Goal: Navigation & Orientation: Find specific page/section

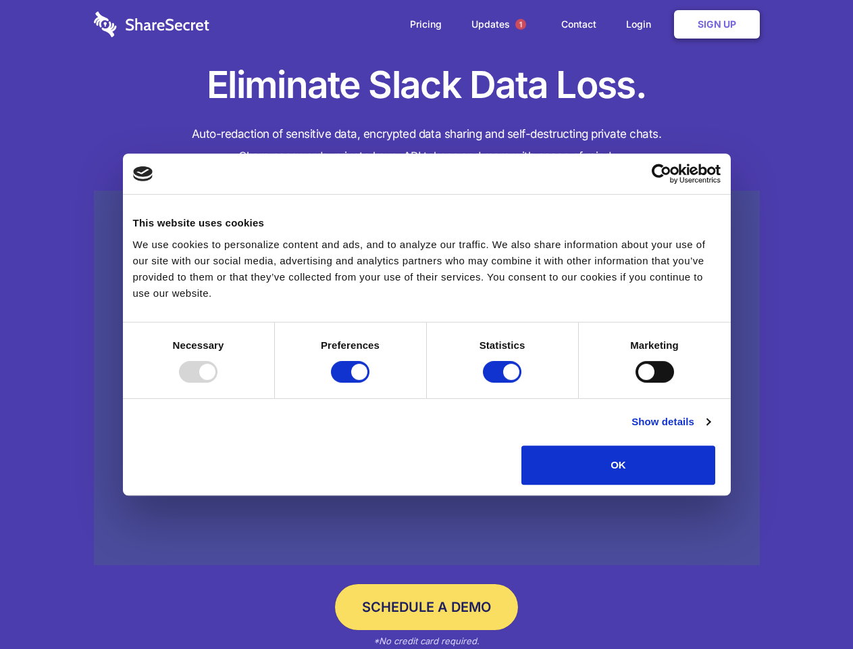
click at [218, 382] on div at bounding box center [198, 372] width 39 height 22
click at [370, 382] on input "Preferences" at bounding box center [350, 372] width 39 height 22
checkbox input "false"
click at [504, 382] on input "Statistics" at bounding box center [502, 372] width 39 height 22
checkbox input "false"
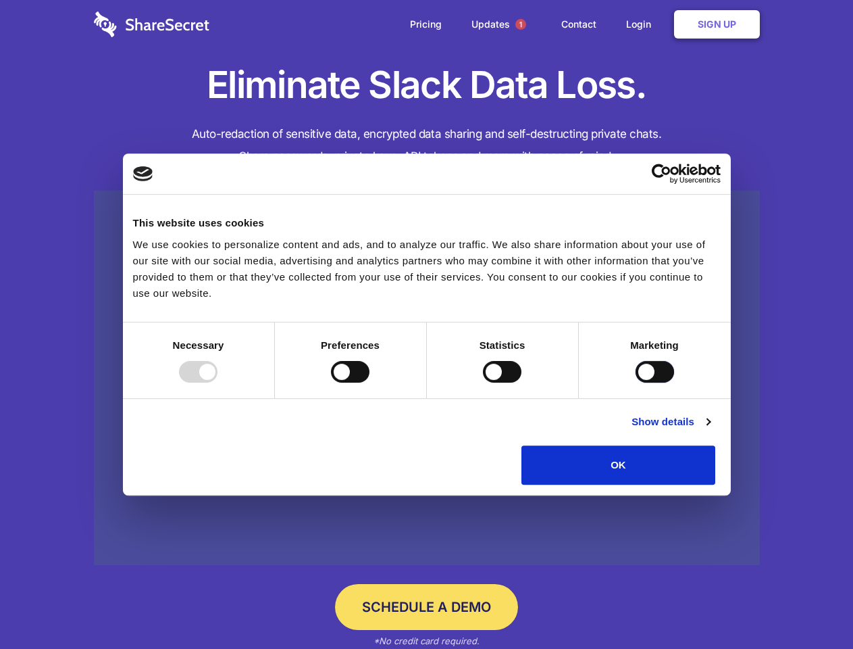
click at [636, 382] on input "Marketing" at bounding box center [655, 372] width 39 height 22
checkbox input "true"
click at [710, 430] on link "Show details" at bounding box center [671, 421] width 78 height 16
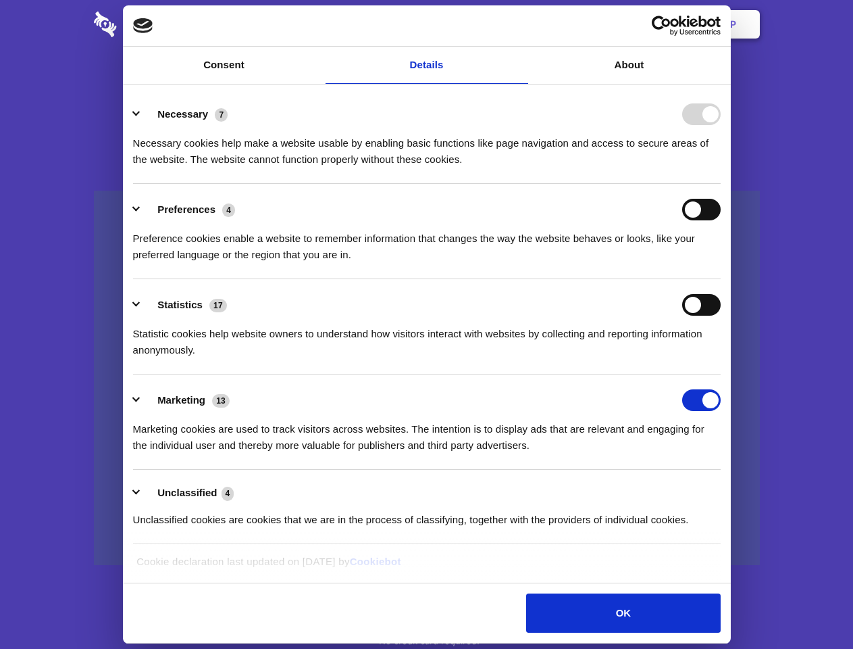
click at [721, 184] on li "Necessary 7 Necessary cookies help make a website usable by enabling basic func…" at bounding box center [427, 136] width 588 height 95
click at [520, 24] on span "1" at bounding box center [521, 24] width 11 height 11
